Goal: Task Accomplishment & Management: Manage account settings

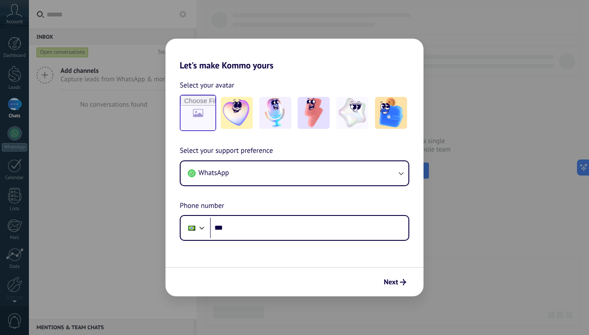
click at [204, 113] on input "file" at bounding box center [198, 113] width 35 height 35
click at [313, 121] on img at bounding box center [314, 113] width 32 height 32
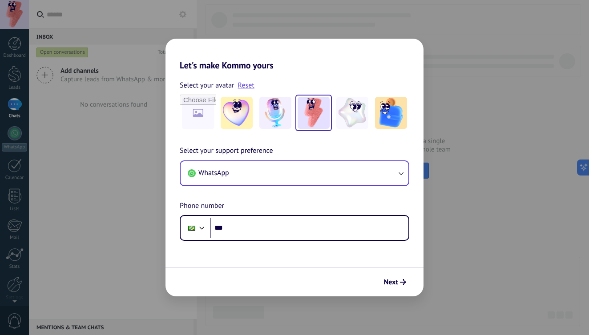
click at [285, 169] on button "WhatsApp" at bounding box center [295, 173] width 228 height 24
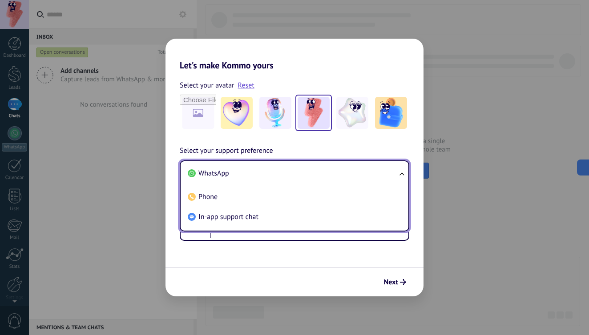
click at [285, 169] on li "WhatsApp" at bounding box center [292, 174] width 217 height 20
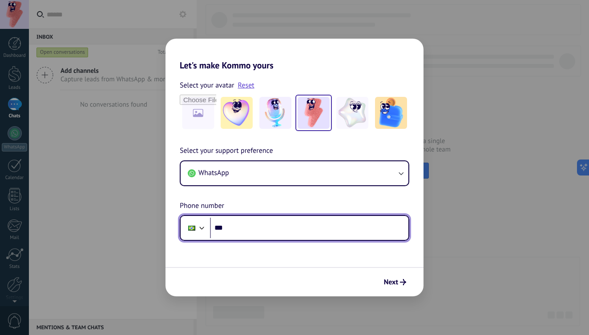
click at [284, 224] on input "***" at bounding box center [309, 228] width 198 height 20
type input "**********"
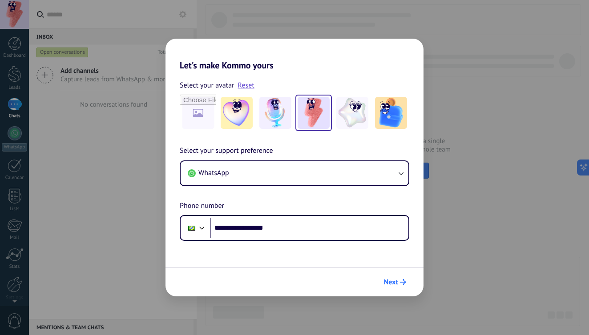
click at [403, 285] on icon "submit" at bounding box center [403, 282] width 6 height 6
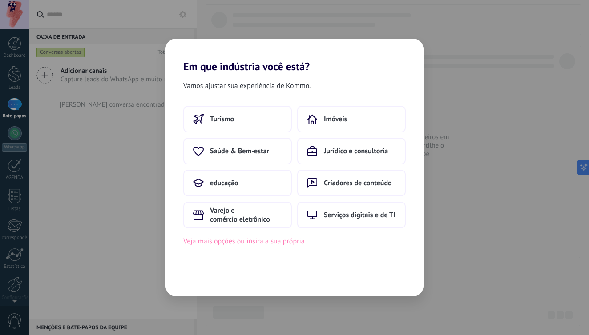
click at [300, 241] on button "Veja mais opções ou insira a sua própria" at bounding box center [243, 242] width 121 height 12
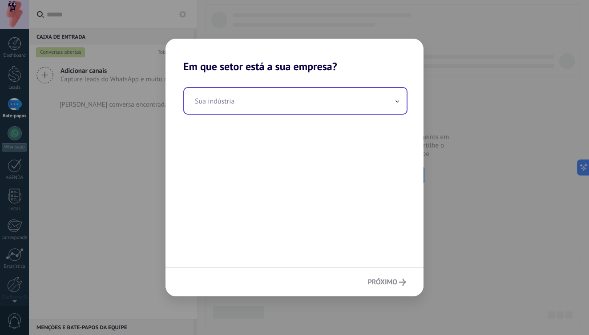
click at [284, 107] on input "text" at bounding box center [295, 101] width 222 height 26
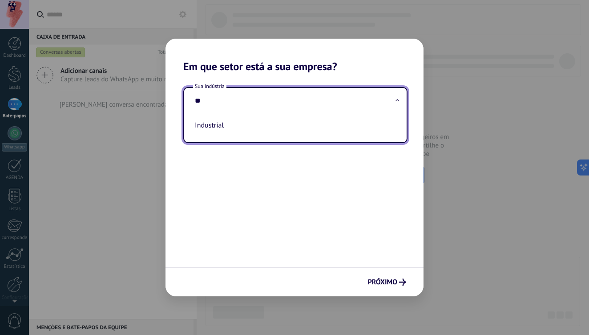
type input "*"
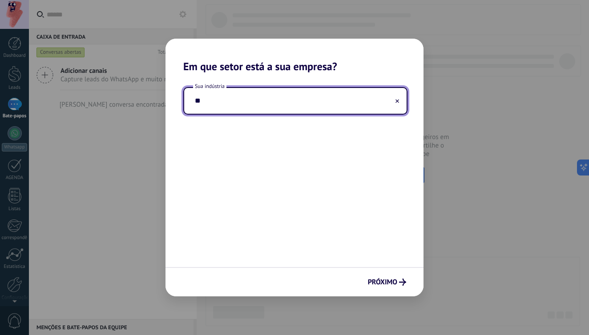
type input "*"
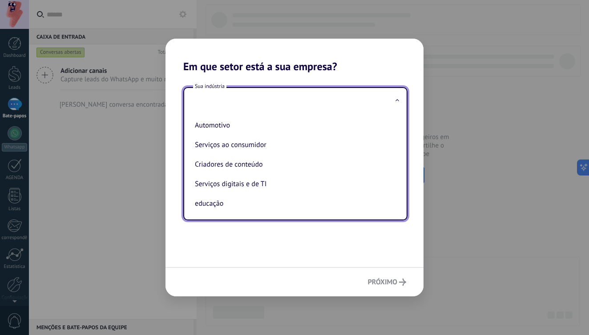
click at [391, 70] on h2 "Em que setor está a sua empresa?" at bounding box center [294, 56] width 258 height 34
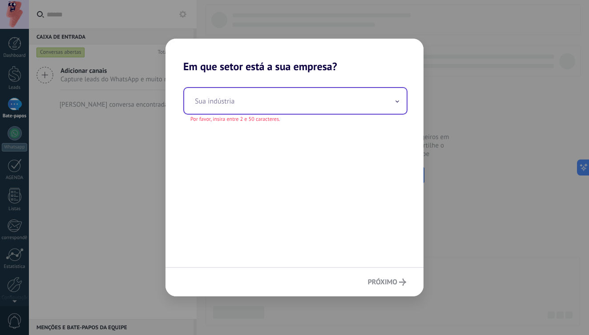
click at [254, 91] on input "text" at bounding box center [295, 101] width 222 height 26
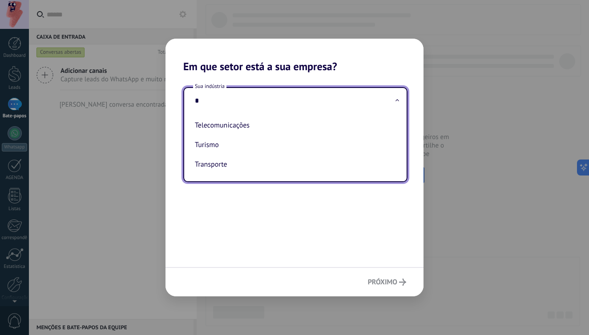
type input "**"
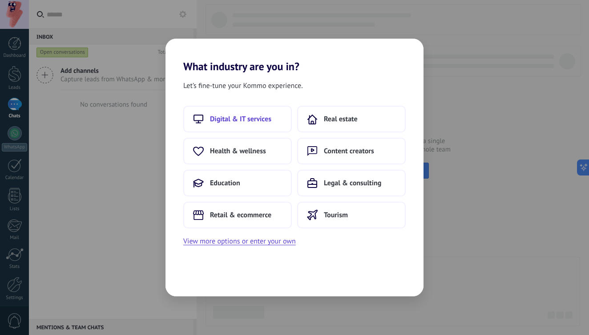
click at [268, 125] on button "Digital & IT services" at bounding box center [237, 119] width 109 height 27
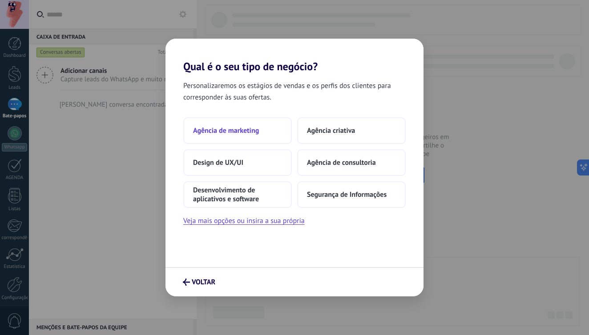
click at [272, 131] on button "Agência de marketing" at bounding box center [237, 130] width 109 height 27
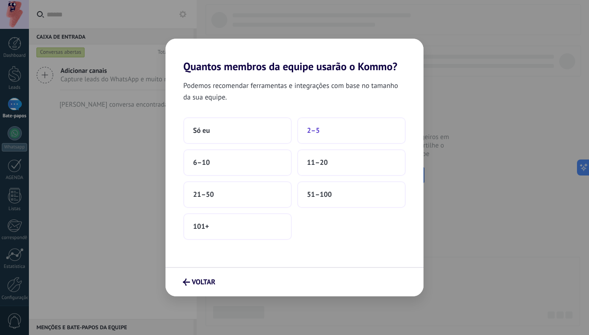
click at [328, 128] on button "2–5" at bounding box center [351, 130] width 109 height 27
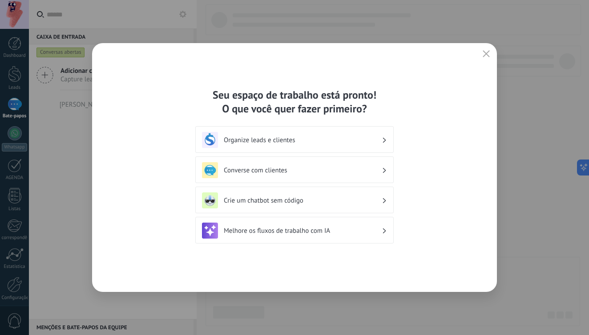
click at [387, 260] on div "Seu espaço de trabalho está pronto! O que você quer fazer primeiro? Organize le…" at bounding box center [294, 167] width 405 height 249
click at [376, 134] on div "Organize leads e clientes" at bounding box center [294, 140] width 185 height 16
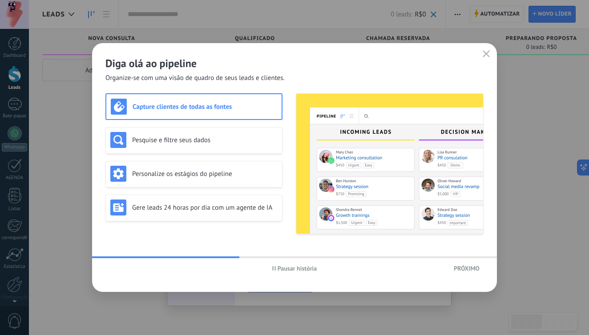
click at [306, 266] on span "Pausar história" at bounding box center [298, 269] width 40 height 6
click at [299, 266] on span "História de jogo" at bounding box center [297, 269] width 42 height 6
click at [236, 145] on div "Pesquise e filtre seus dados" at bounding box center [193, 140] width 167 height 16
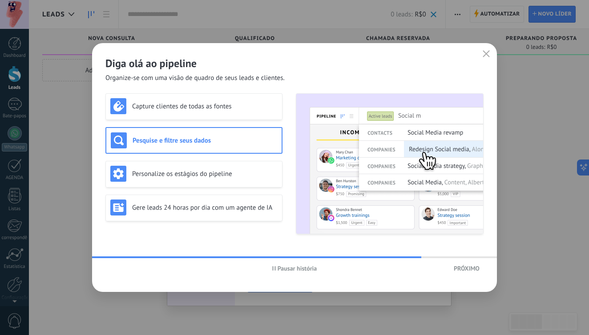
click at [290, 271] on span "Pausar história" at bounding box center [298, 269] width 40 height 6
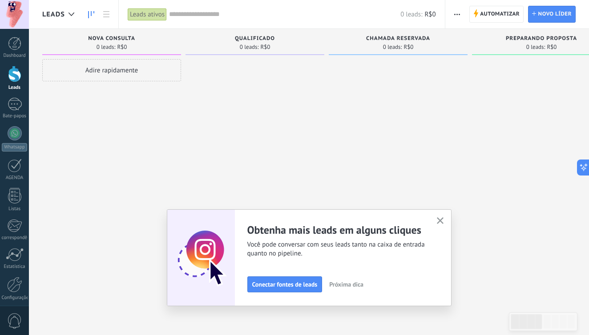
click at [443, 222] on icon "button" at bounding box center [440, 221] width 7 height 7
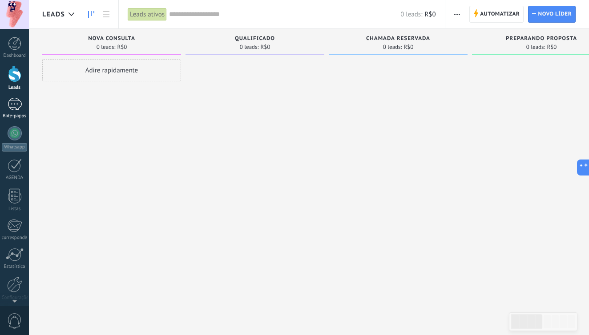
click at [18, 106] on div at bounding box center [15, 104] width 14 height 13
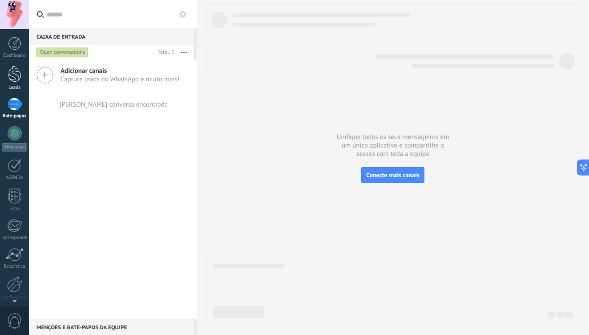
click at [19, 76] on div at bounding box center [14, 74] width 13 height 16
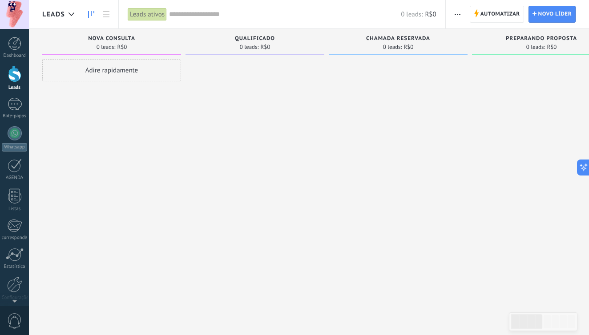
click at [121, 45] on span "R$0" at bounding box center [122, 46] width 10 height 5
click at [76, 19] on div at bounding box center [71, 14] width 15 height 17
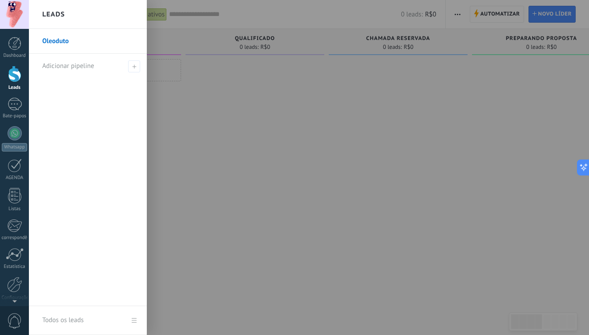
click at [239, 168] on div at bounding box center [323, 167] width 589 height 335
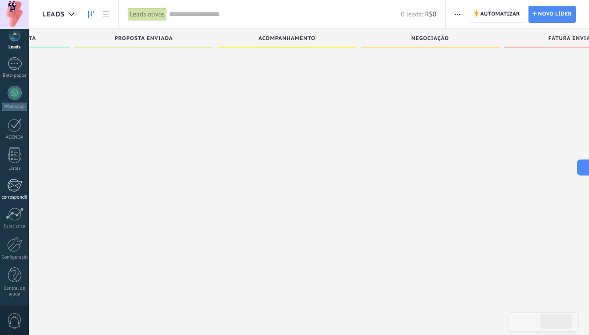
scroll to position [40, 0]
click at [20, 243] on div at bounding box center [14, 245] width 15 height 16
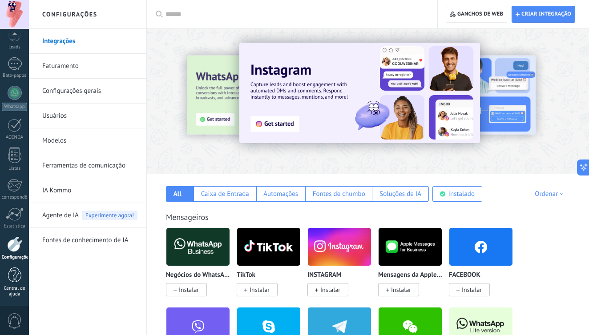
click at [16, 273] on div at bounding box center [14, 276] width 13 height 16
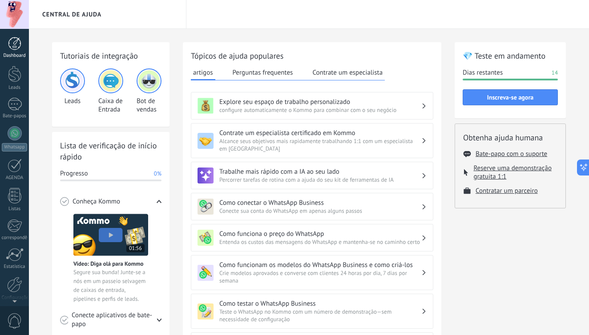
click at [10, 47] on div at bounding box center [14, 43] width 13 height 13
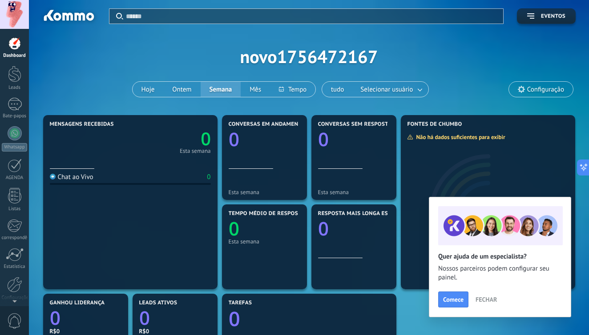
click at [334, 66] on div "Apply eventos novo1756472167 Hoje Ontem Semana Mês tudo Selecionar usuário Conf…" at bounding box center [308, 56] width 533 height 113
click at [9, 8] on div at bounding box center [14, 14] width 29 height 29
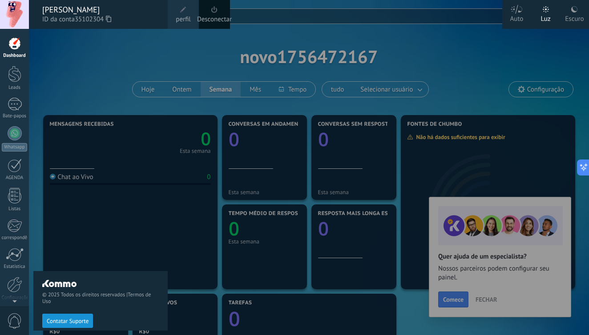
click at [179, 14] on span at bounding box center [183, 10] width 10 height 10
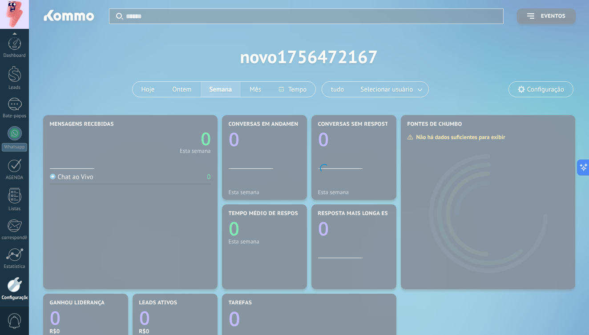
scroll to position [40, 0]
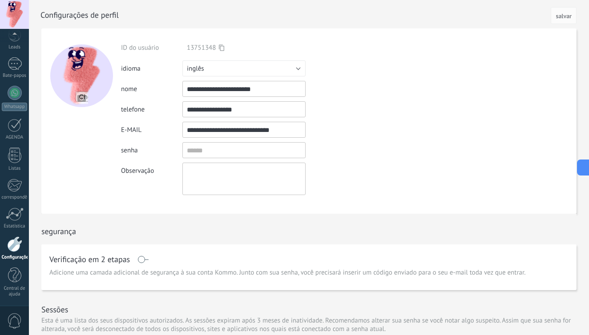
click at [201, 48] on span "13751348" at bounding box center [201, 48] width 29 height 8
click at [210, 67] on button "inglês" at bounding box center [243, 68] width 123 height 16
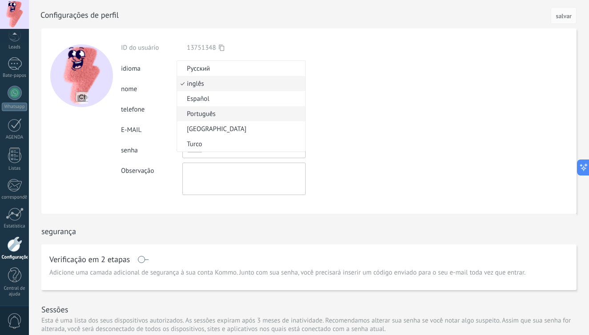
click at [220, 114] on span "Português" at bounding box center [239, 114] width 125 height 8
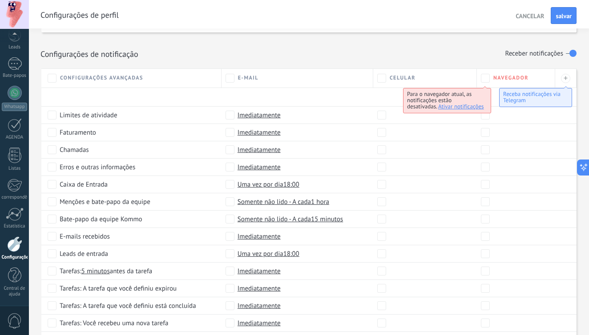
scroll to position [383, 0]
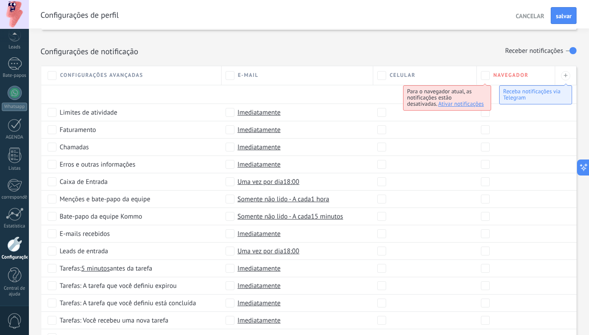
click at [309, 56] on div "Configurações de notificação Receber notificações" at bounding box center [308, 51] width 537 height 15
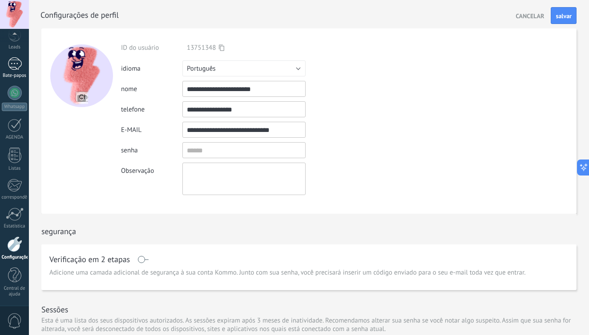
scroll to position [0, 0]
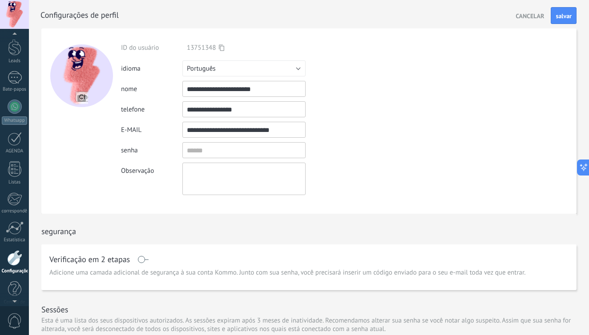
click at [18, 42] on div at bounding box center [14, 35] width 29 height 13
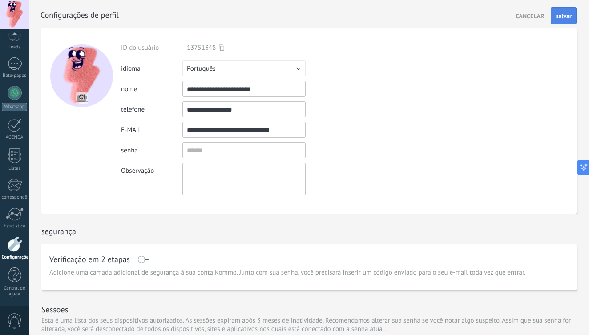
click at [566, 16] on span "salvar" at bounding box center [564, 16] width 16 height 6
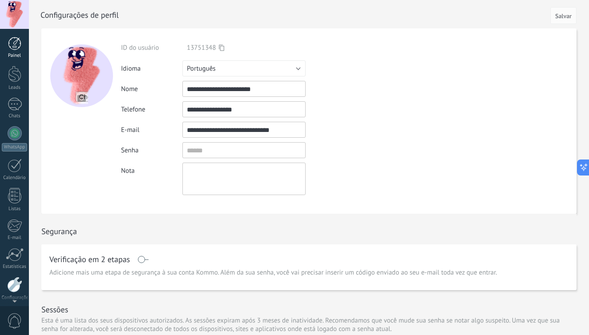
click at [17, 44] on div at bounding box center [14, 43] width 13 height 13
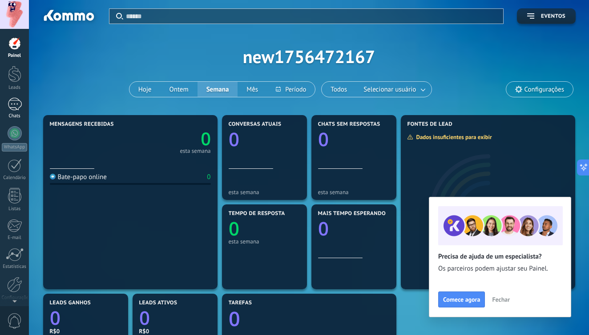
click at [24, 104] on link "Chats" at bounding box center [14, 108] width 29 height 21
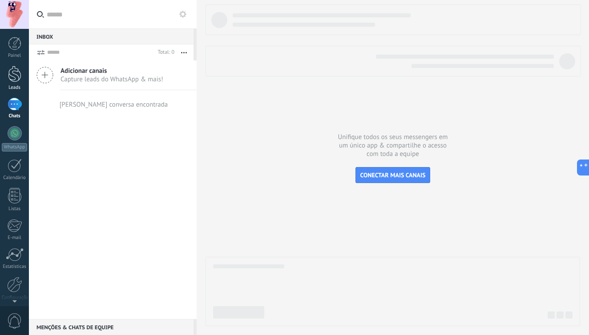
click at [12, 79] on div at bounding box center [14, 74] width 13 height 16
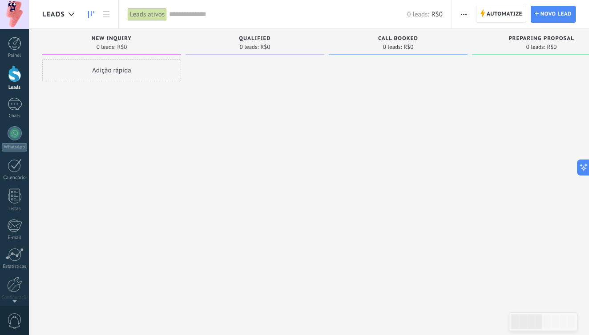
click at [11, 12] on div at bounding box center [14, 14] width 29 height 29
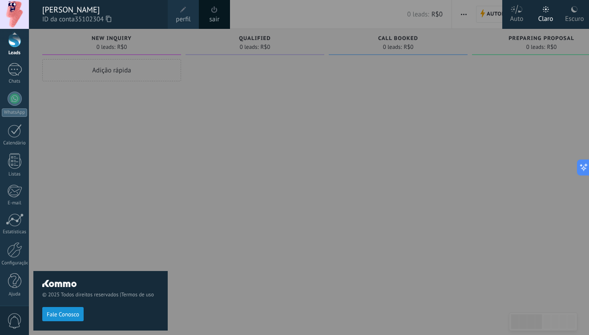
scroll to position [35, 0]
click at [89, 240] on div "© 2025 Todos direitos reservados | Termos de uso Fale Conosco" at bounding box center [100, 182] width 134 height 306
click at [18, 322] on span "0" at bounding box center [14, 322] width 15 height 16
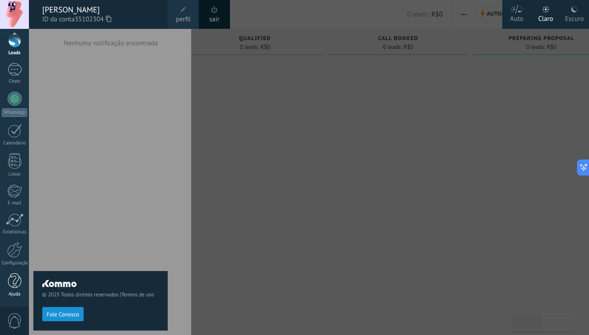
click at [16, 293] on div "Ajuda" at bounding box center [15, 295] width 26 height 6
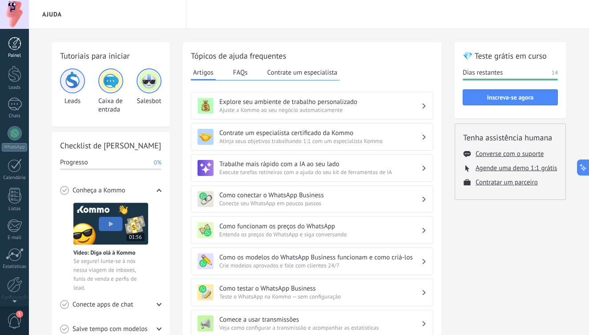
click at [16, 48] on div at bounding box center [14, 43] width 13 height 13
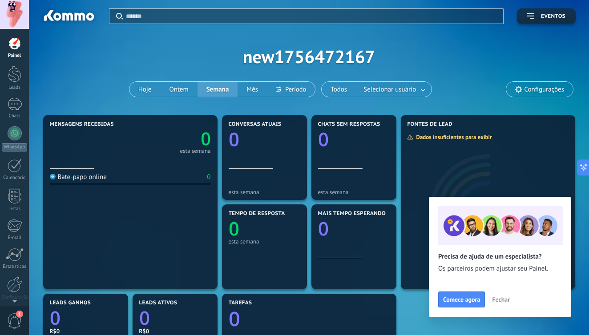
click at [505, 300] on span "Fechar" at bounding box center [501, 300] width 18 height 6
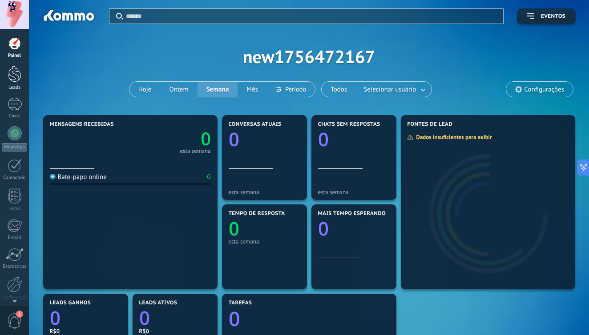
click at [22, 84] on link "Leads" at bounding box center [14, 78] width 29 height 25
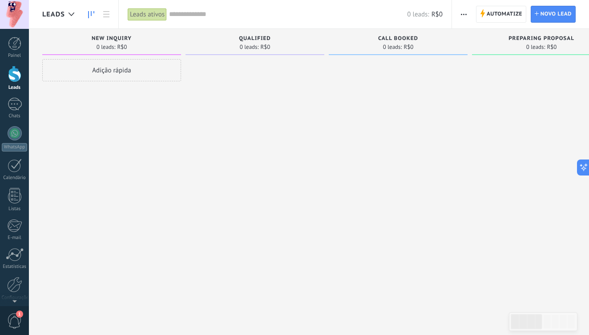
click at [465, 16] on span "button" at bounding box center [464, 14] width 6 height 17
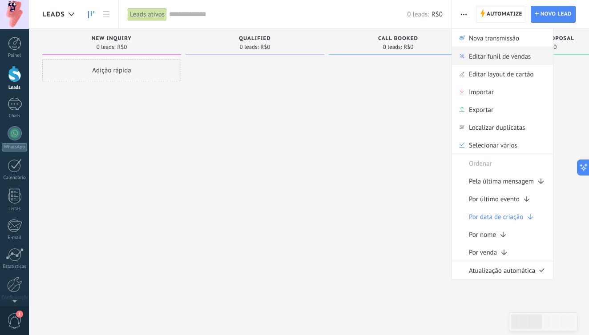
click at [475, 55] on span "Editar funil de vendas" at bounding box center [500, 56] width 62 height 18
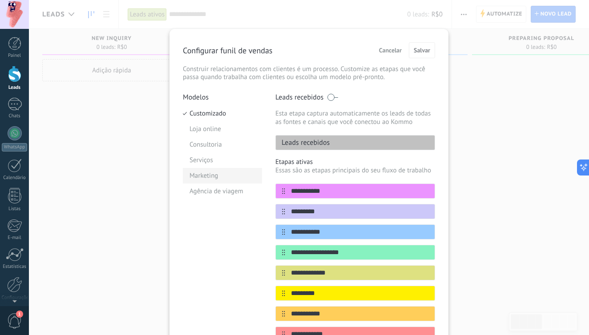
click at [212, 180] on li "Marketing" at bounding box center [222, 176] width 79 height 16
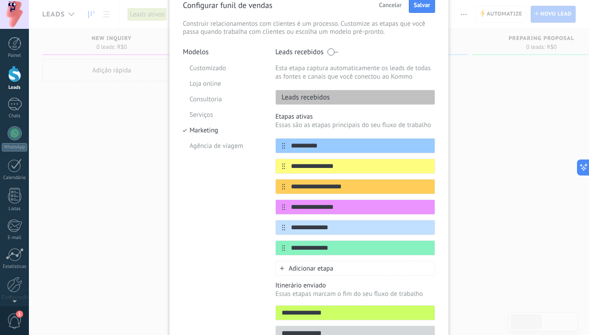
scroll to position [46, 0]
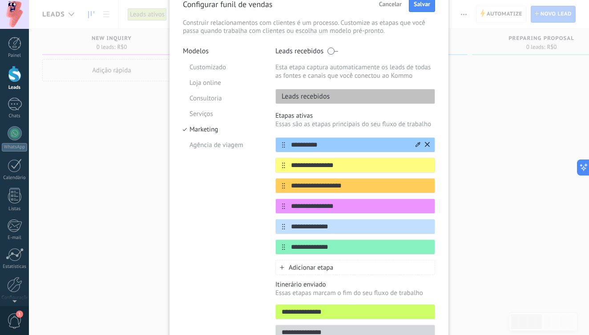
click at [328, 144] on input "**********" at bounding box center [349, 145] width 129 height 9
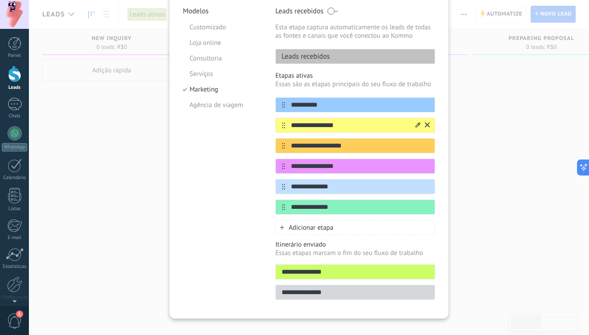
scroll to position [87, 0]
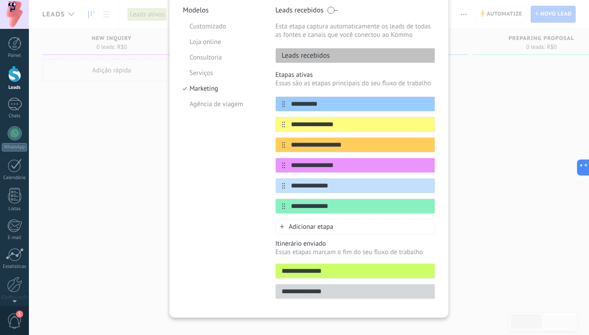
click at [337, 223] on div "Adicionar etapa" at bounding box center [355, 226] width 160 height 15
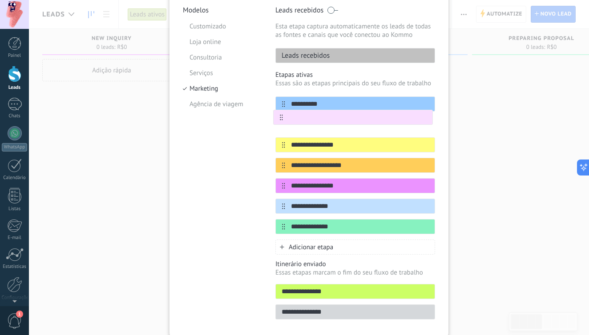
drag, startPoint x: 280, startPoint y: 229, endPoint x: 278, endPoint y: 113, distance: 116.1
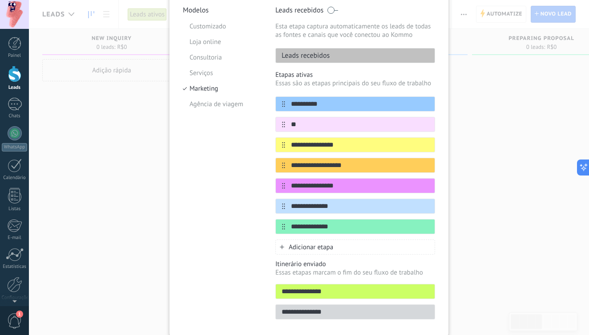
type input "*"
click at [427, 125] on icon at bounding box center [427, 123] width 5 height 5
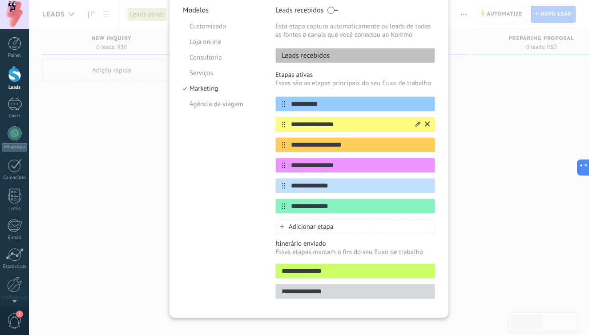
click at [348, 126] on input "**********" at bounding box center [349, 124] width 129 height 9
type input "*"
click at [302, 126] on input "**********" at bounding box center [349, 124] width 129 height 9
type input "**********"
click at [302, 228] on span "Adicionar etapa" at bounding box center [311, 227] width 44 height 8
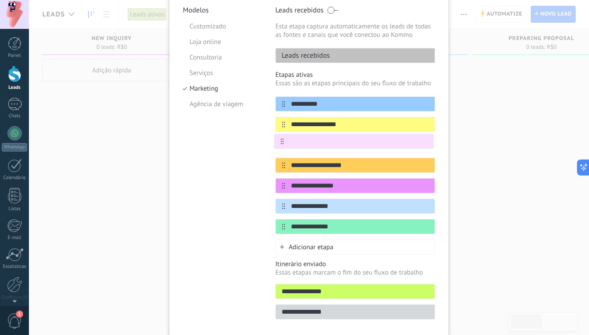
drag, startPoint x: 282, startPoint y: 227, endPoint x: 281, endPoint y: 136, distance: 91.6
click at [281, 136] on div "**********" at bounding box center [355, 166] width 160 height 138
type input "*"
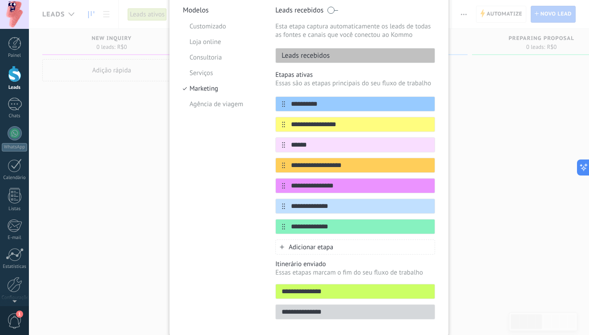
type input "******"
click at [314, 250] on span "Adicionar etapa" at bounding box center [311, 247] width 44 height 8
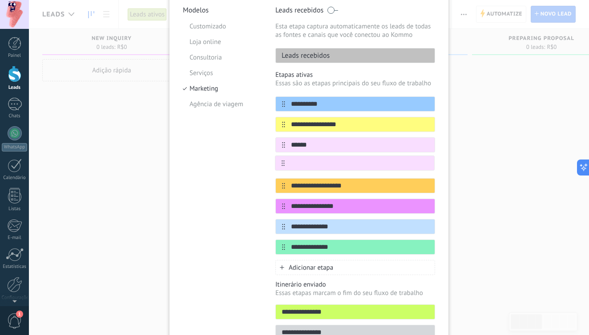
drag, startPoint x: 281, startPoint y: 250, endPoint x: 282, endPoint y: 161, distance: 88.5
click at [282, 161] on div "**********" at bounding box center [355, 176] width 160 height 158
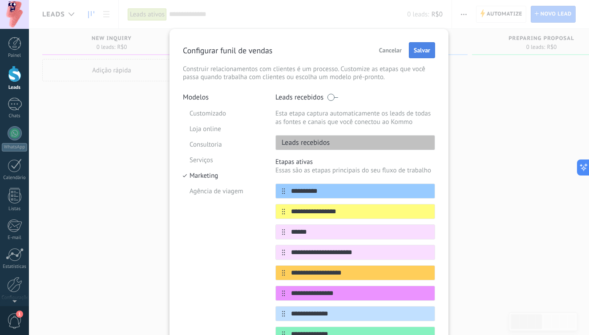
scroll to position [0, 0]
type input "**********"
click at [424, 53] on span "Salvar" at bounding box center [422, 50] width 16 height 6
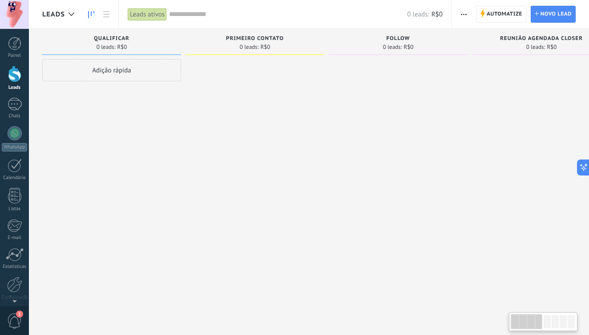
click at [270, 72] on div at bounding box center [254, 168] width 139 height 219
click at [22, 105] on link "Chats" at bounding box center [14, 108] width 29 height 21
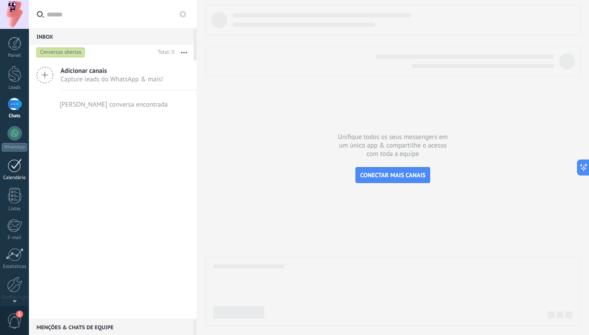
click at [17, 177] on div "Calendário" at bounding box center [15, 178] width 26 height 6
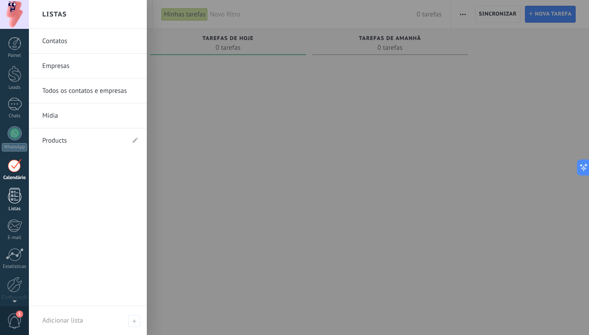
click at [13, 191] on div at bounding box center [14, 196] width 13 height 16
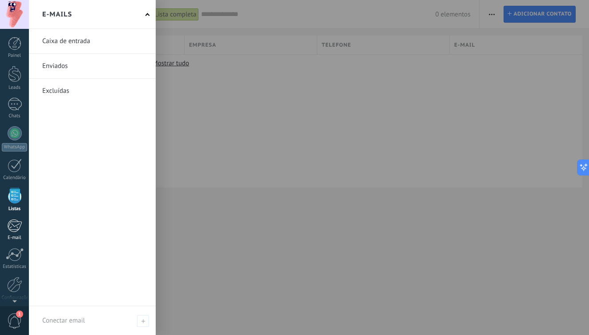
click at [14, 220] on div at bounding box center [14, 225] width 15 height 13
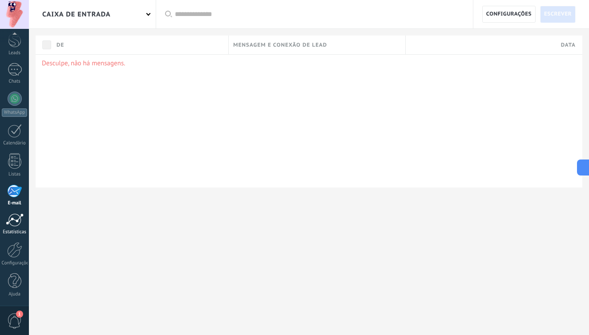
click at [16, 220] on div at bounding box center [15, 220] width 18 height 13
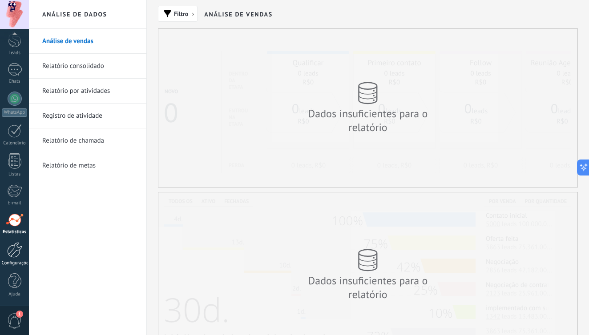
click at [17, 254] on div at bounding box center [14, 250] width 15 height 16
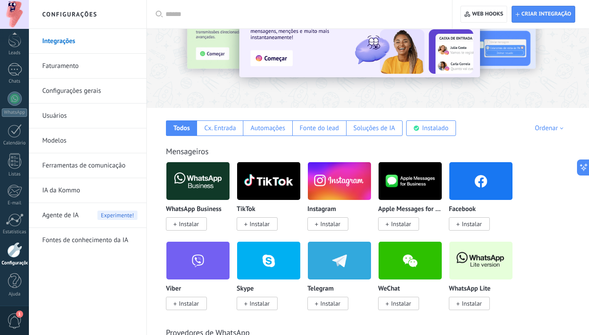
scroll to position [69, 0]
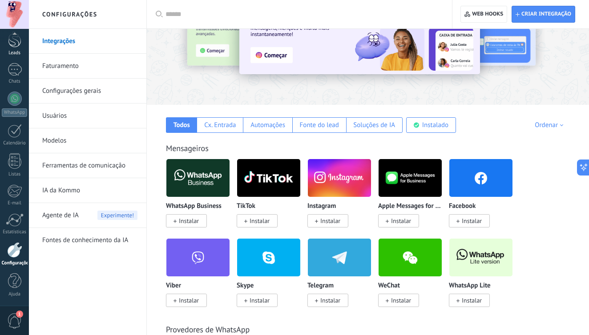
click at [10, 47] on div at bounding box center [14, 39] width 13 height 16
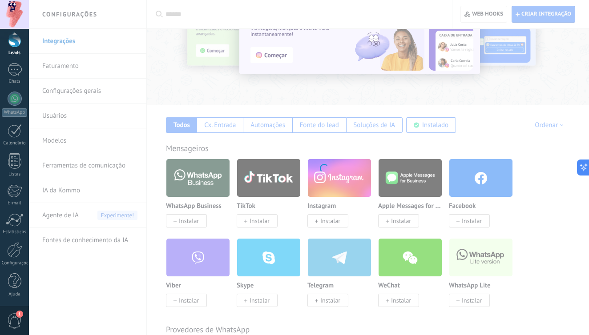
click at [11, 47] on div at bounding box center [14, 39] width 13 height 16
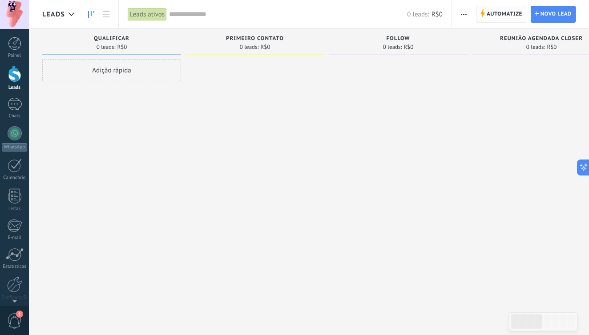
click at [507, 6] on span "Automatize" at bounding box center [505, 14] width 36 height 16
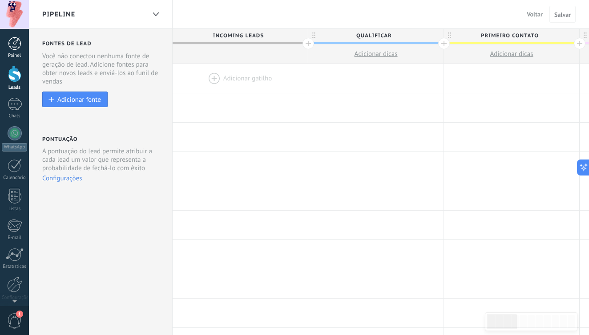
click at [23, 45] on link "Painel" at bounding box center [14, 48] width 29 height 22
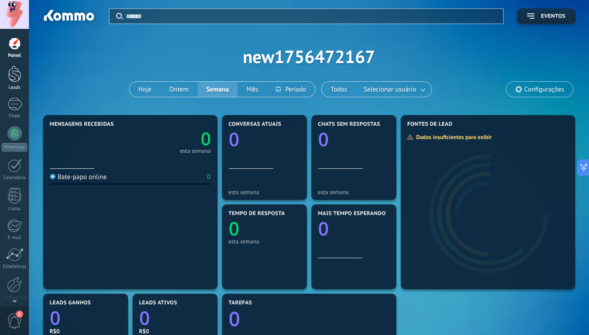
click at [14, 72] on div at bounding box center [14, 74] width 13 height 16
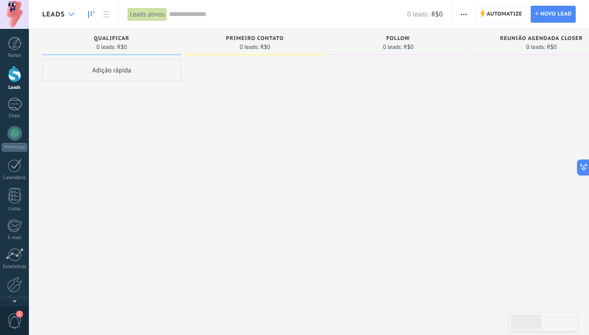
click at [70, 16] on div at bounding box center [71, 14] width 15 height 17
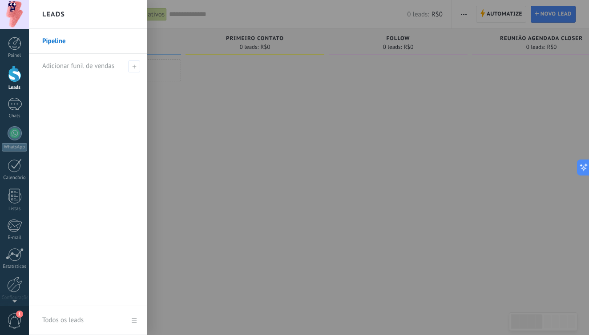
click at [212, 205] on div at bounding box center [323, 167] width 589 height 335
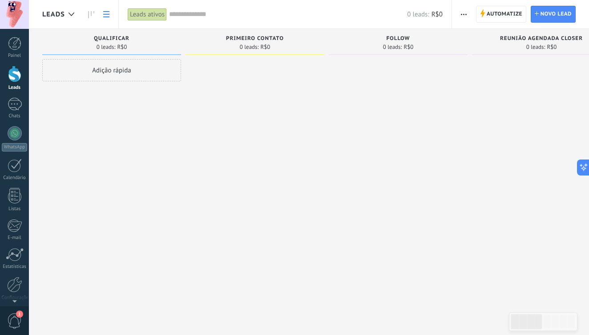
click at [107, 18] on link at bounding box center [106, 14] width 15 height 17
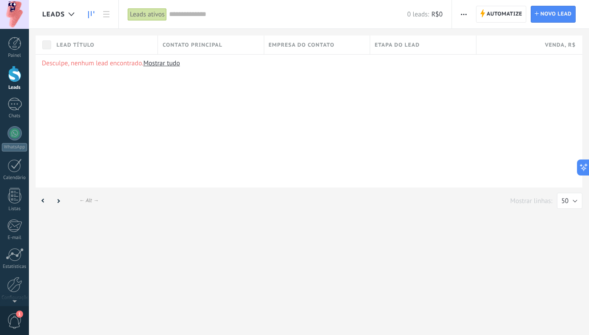
click at [90, 10] on link at bounding box center [91, 14] width 15 height 17
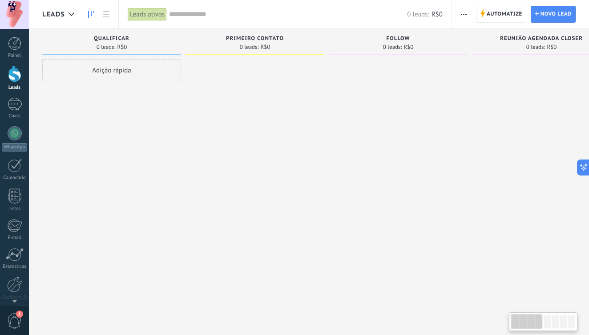
click at [106, 67] on div "Adição rápida" at bounding box center [111, 70] width 139 height 22
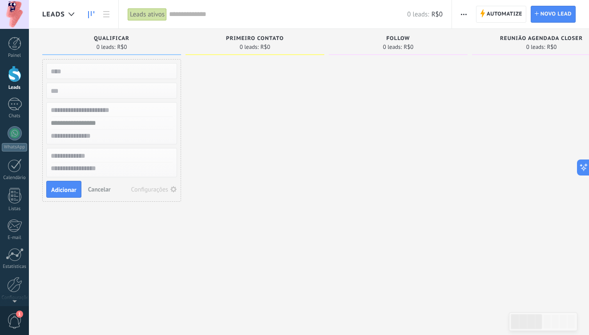
click at [100, 196] on div "Adicionar Cancelar Configurações" at bounding box center [111, 189] width 131 height 17
click at [99, 189] on span "Cancelar" at bounding box center [99, 189] width 23 height 8
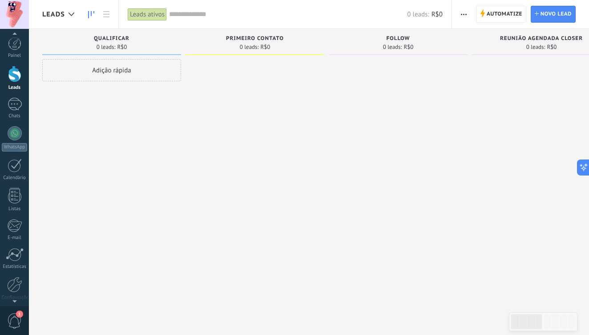
scroll to position [21, 0]
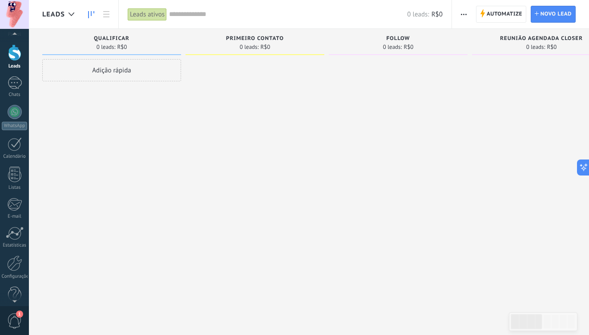
click at [23, 315] on span "1" at bounding box center [19, 314] width 7 height 7
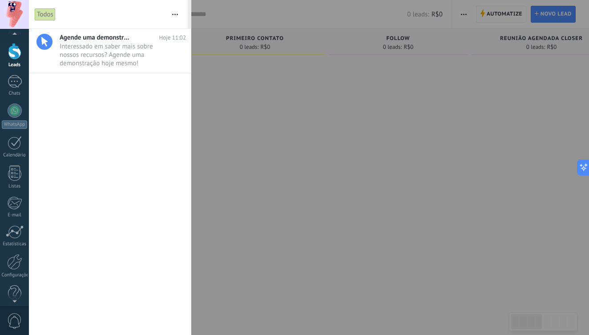
scroll to position [0, 0]
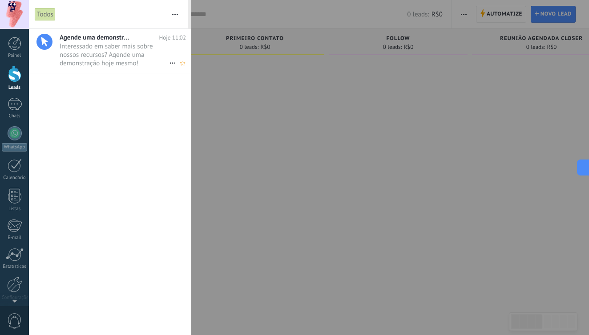
click at [91, 52] on span "Interessado em saber mais sobre nossos recursos? Agende uma demonstração hoje m…" at bounding box center [114, 54] width 109 height 25
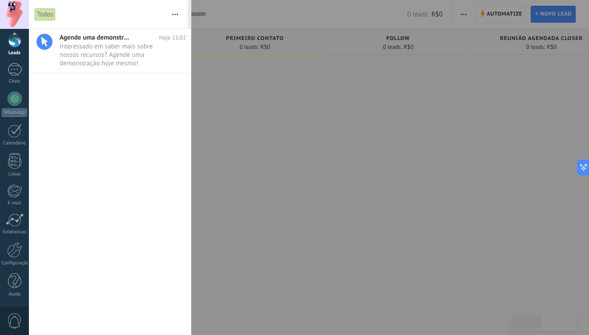
scroll to position [35, 0]
click at [13, 280] on div at bounding box center [14, 282] width 13 height 16
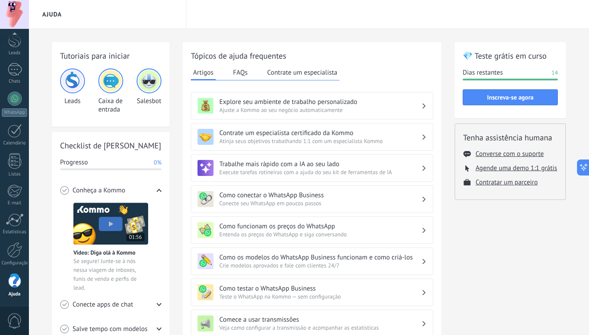
click at [9, 270] on div "Painel Leads Chats WhatsApp Clientes" at bounding box center [14, 154] width 29 height 304
